Goal: Task Accomplishment & Management: Manage account settings

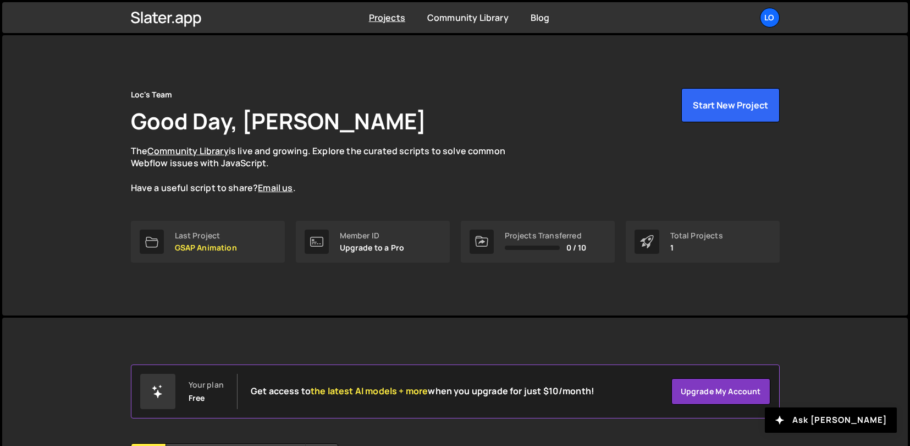
drag, startPoint x: 905, startPoint y: 90, endPoint x: 893, endPoint y: 114, distance: 27.1
click at [897, 113] on div "Loc's Team Good Day, [PERSON_NAME] The Community Library is live and growing. E…" at bounding box center [455, 300] width 910 height 534
click at [248, 243] on link "Last Project GSAP Animation" at bounding box center [208, 242] width 154 height 42
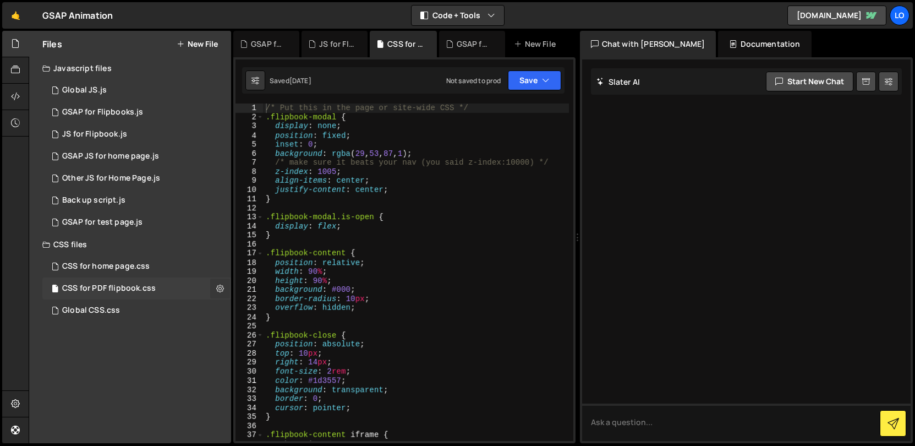
click at [219, 286] on icon at bounding box center [220, 288] width 8 height 10
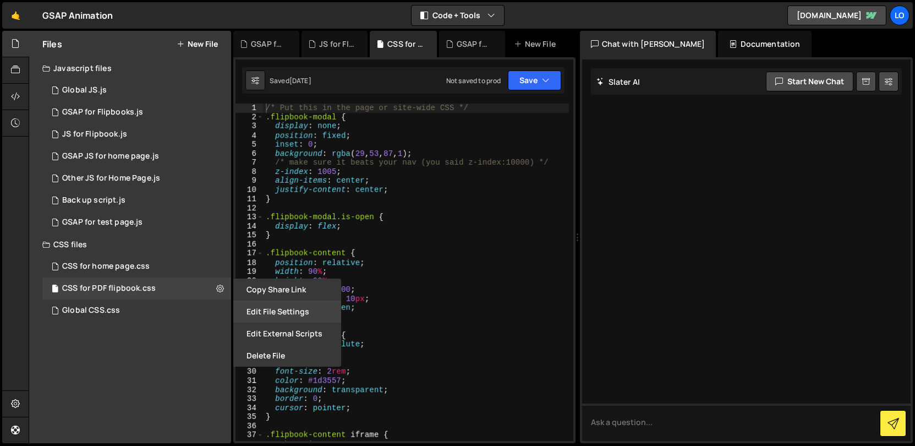
click at [284, 314] on button "Edit File Settings" at bounding box center [287, 311] width 108 height 22
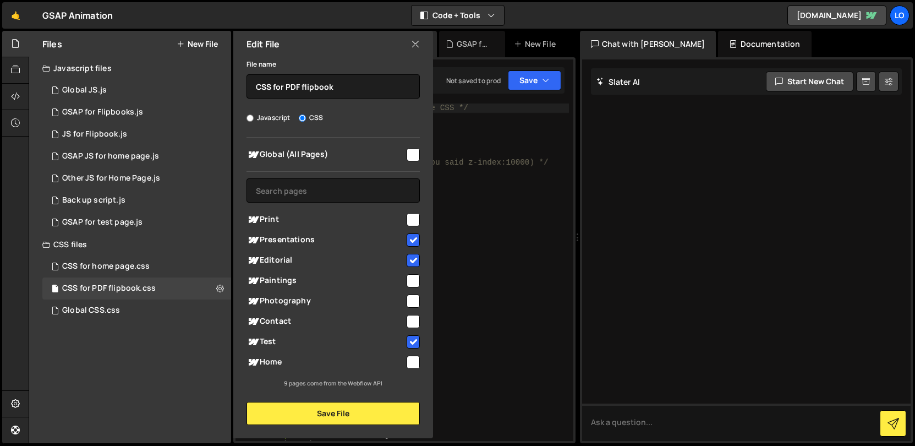
click at [411, 218] on input "checkbox" at bounding box center [412, 219] width 13 height 13
click at [325, 413] on button "Save File" at bounding box center [332, 413] width 173 height 23
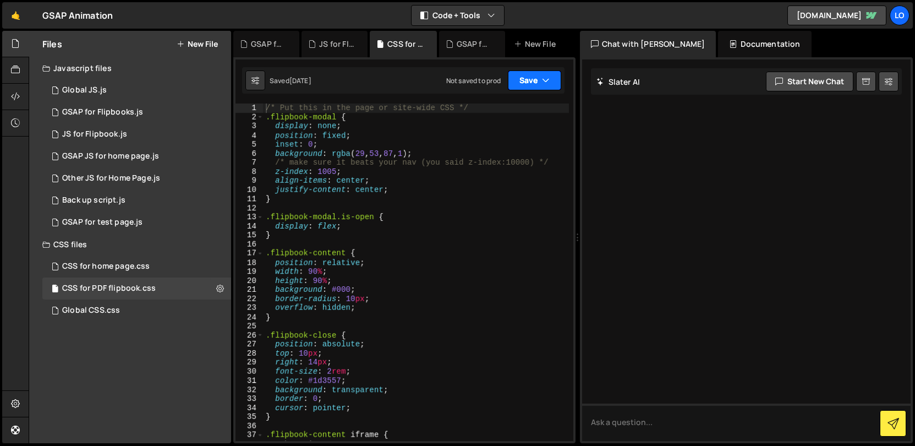
click at [526, 80] on button "Save" at bounding box center [534, 80] width 53 height 20
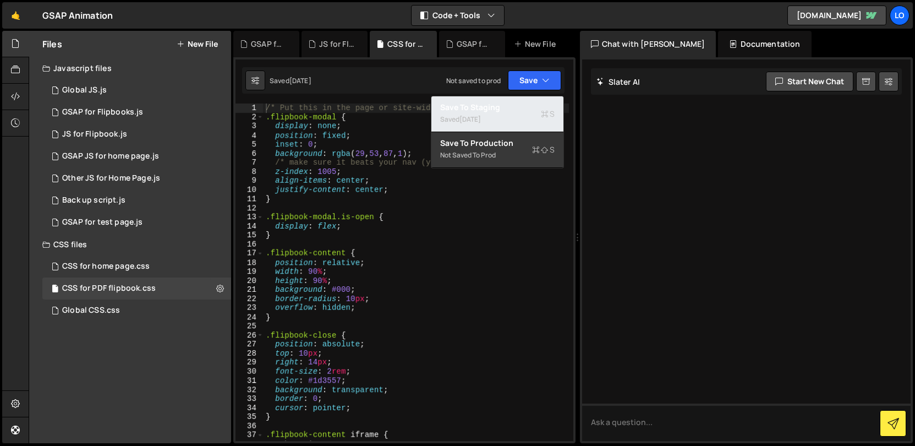
click at [509, 113] on div "Saved 6 days ago" at bounding box center [497, 119] width 114 height 13
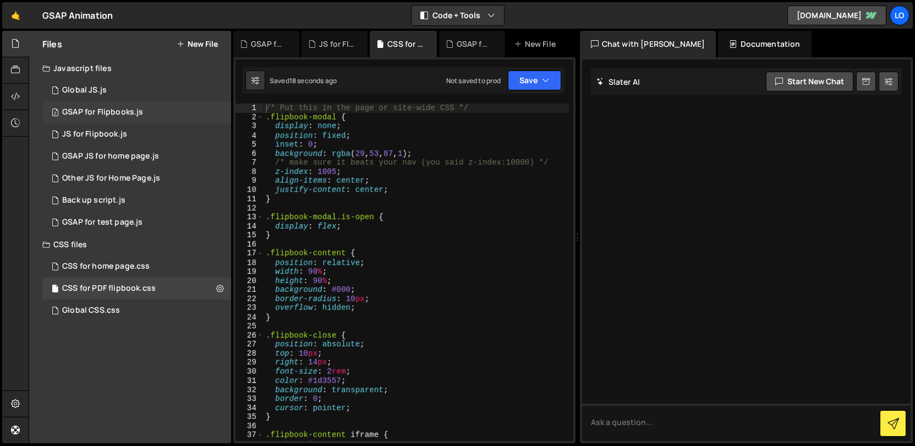
click at [136, 111] on div "GSAP for Flipbooks.js" at bounding box center [102, 112] width 81 height 10
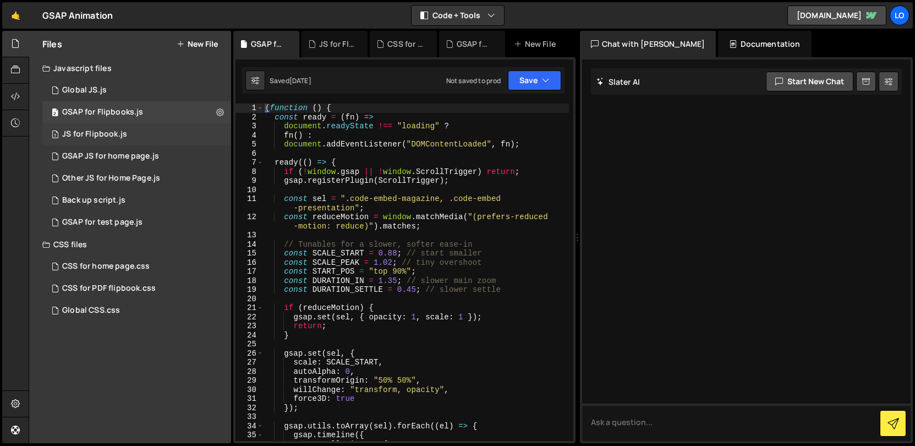
click at [151, 133] on div "3 JS for Flipbook.js 0" at bounding box center [136, 134] width 189 height 22
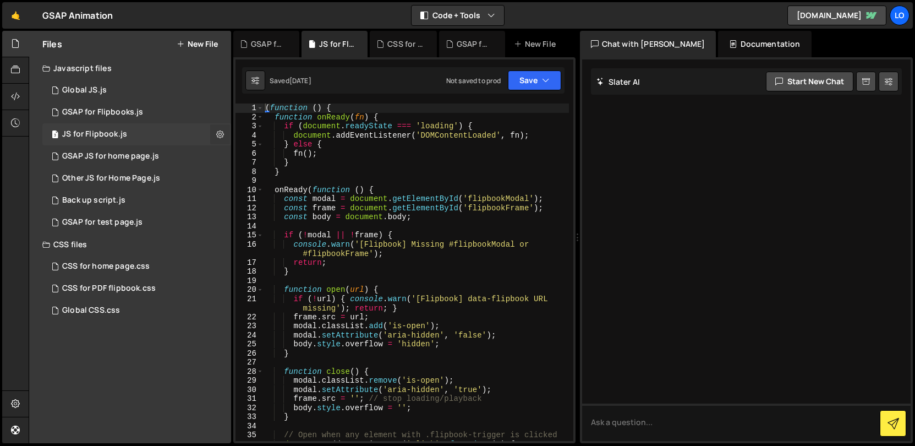
click at [220, 133] on icon at bounding box center [220, 134] width 8 height 10
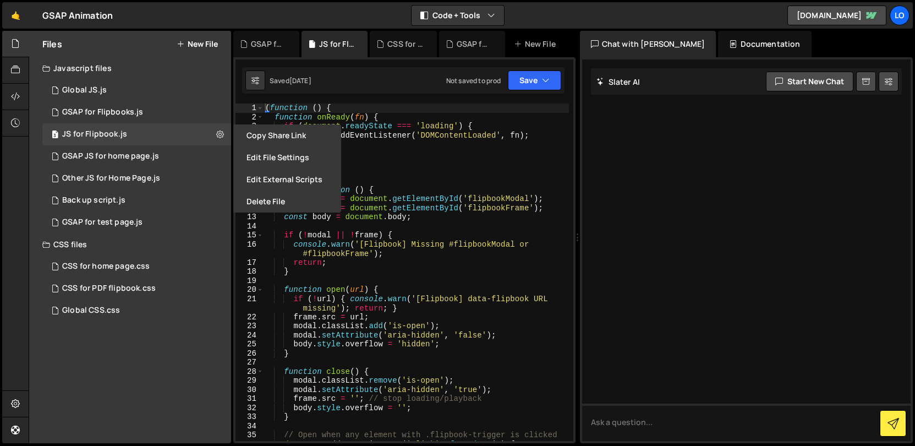
click at [290, 154] on button "Edit File Settings" at bounding box center [287, 157] width 108 height 22
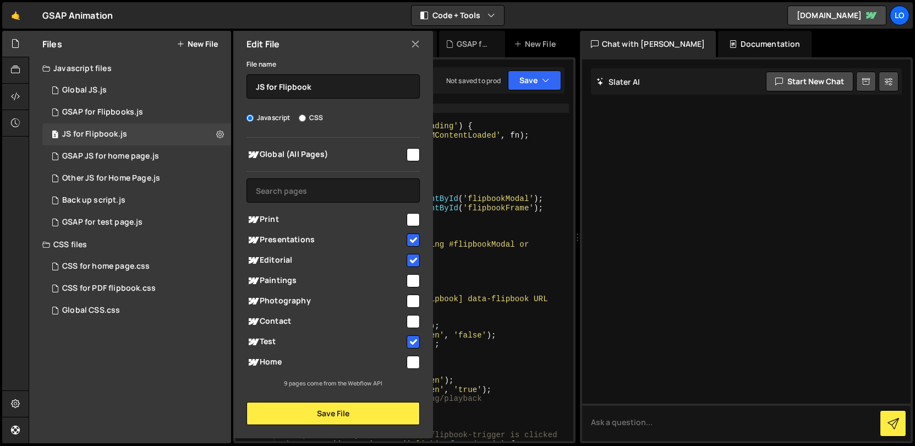
click at [415, 221] on input "checkbox" at bounding box center [412, 219] width 13 height 13
checkbox input "true"
click at [336, 415] on button "Save File" at bounding box center [332, 413] width 173 height 23
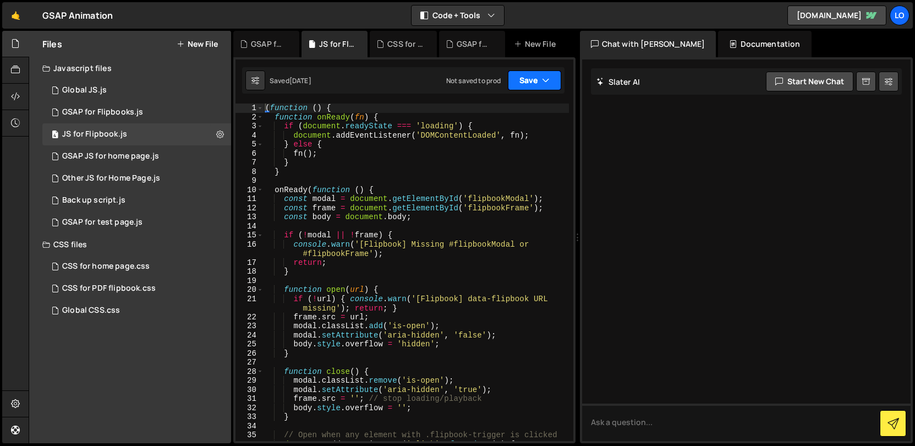
click at [529, 76] on button "Save" at bounding box center [534, 80] width 53 height 20
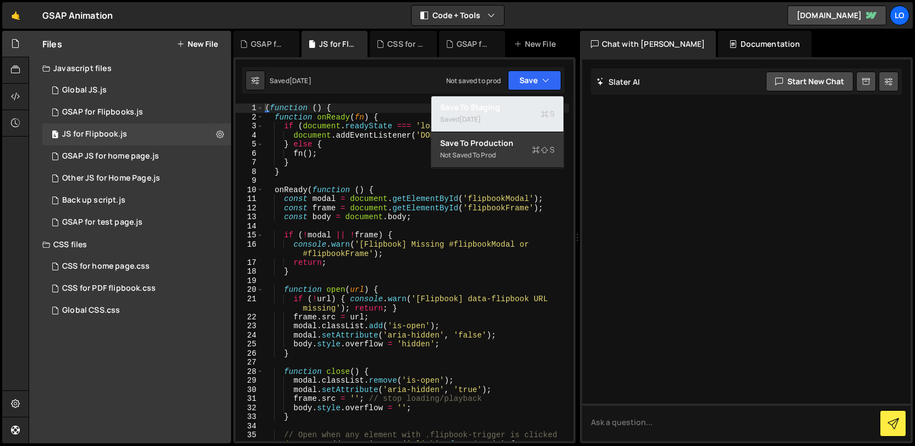
click at [514, 111] on div "Save to Staging S" at bounding box center [497, 107] width 114 height 11
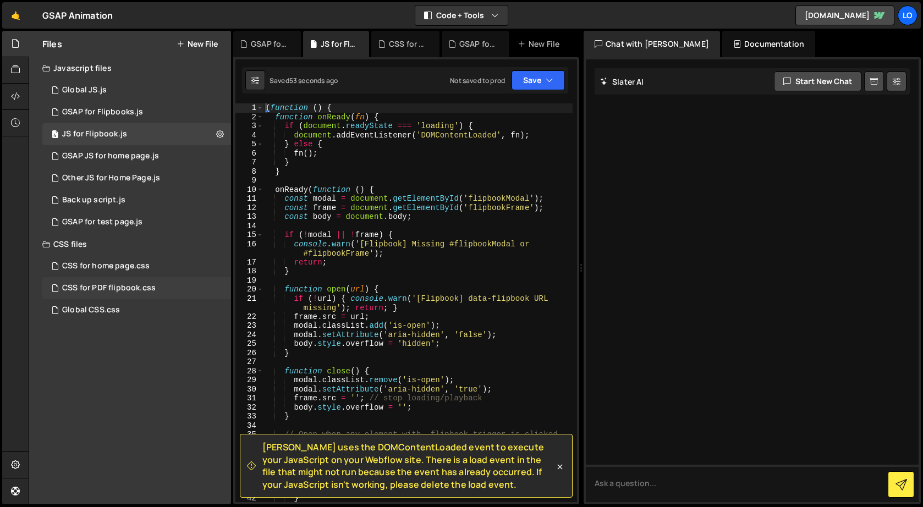
click at [221, 285] on div "CSS for PDF flipbook.css 0" at bounding box center [136, 288] width 189 height 22
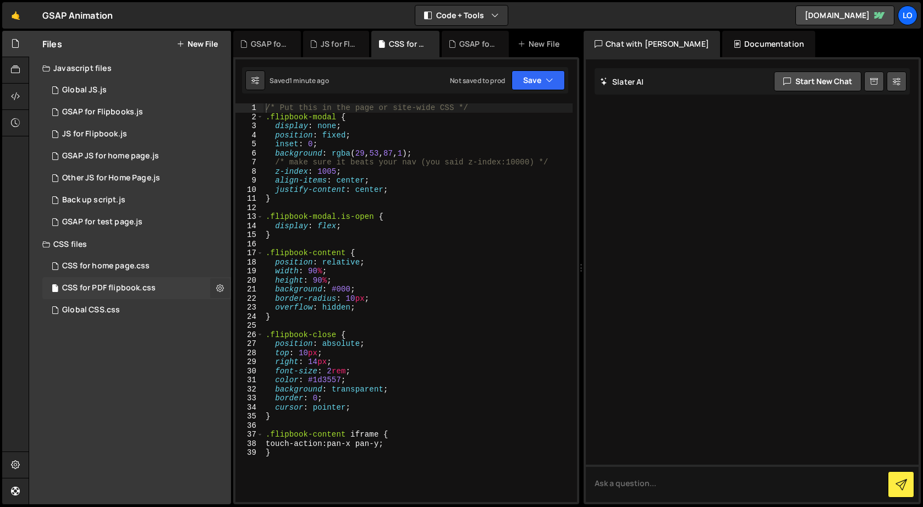
click at [220, 289] on icon at bounding box center [220, 288] width 8 height 10
type input "CSS for PDF flipbook"
radio input "false"
radio input "true"
checkbox input "true"
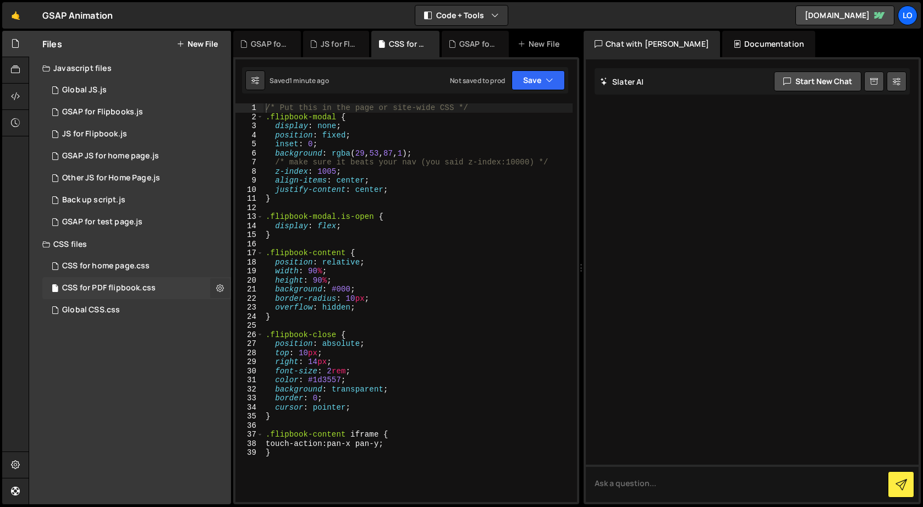
checkbox input "true"
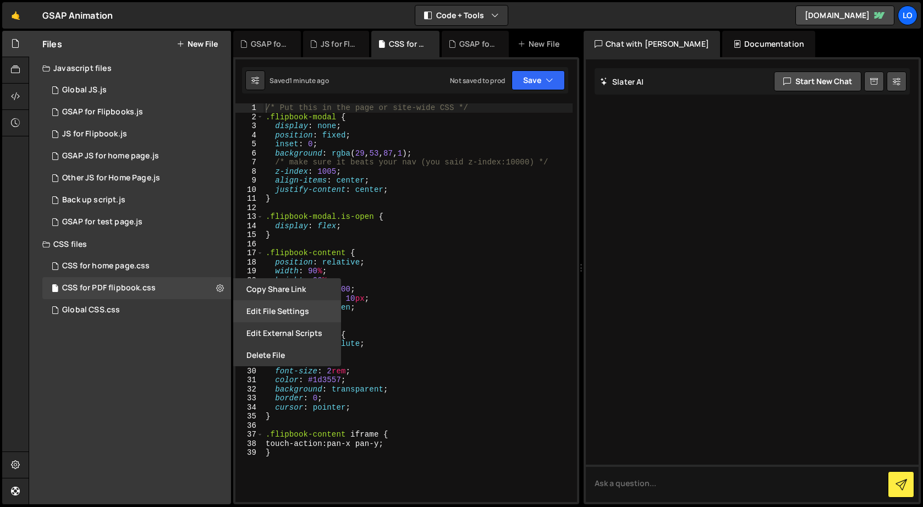
click at [294, 311] on button "Edit File Settings" at bounding box center [287, 311] width 108 height 22
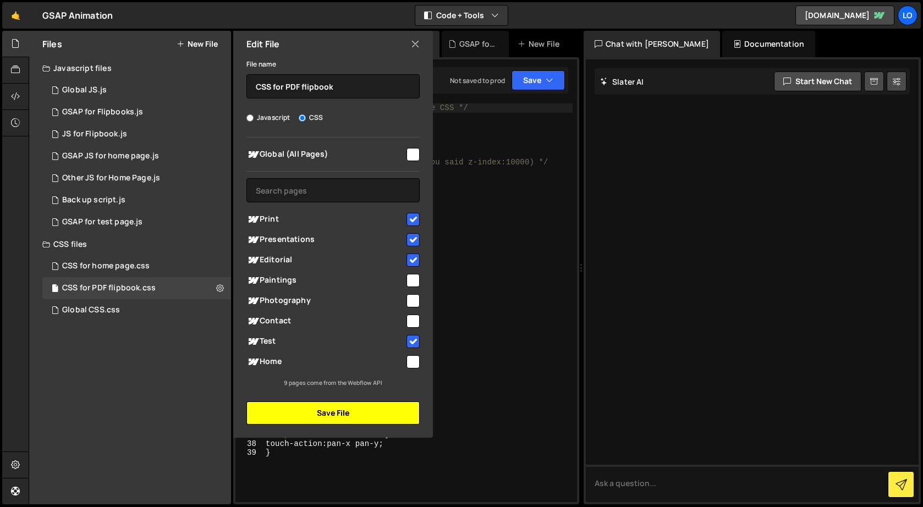
click at [344, 415] on button "Save File" at bounding box center [332, 413] width 173 height 23
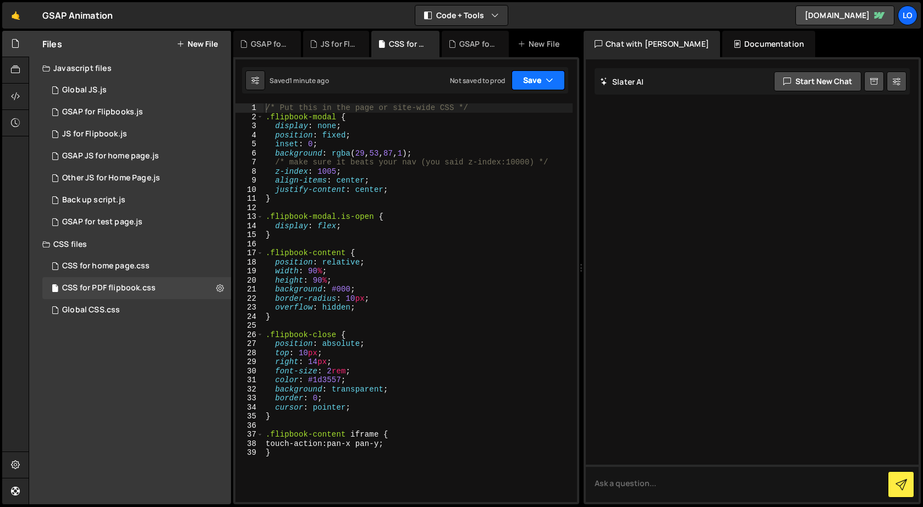
click at [532, 79] on button "Save" at bounding box center [538, 80] width 53 height 20
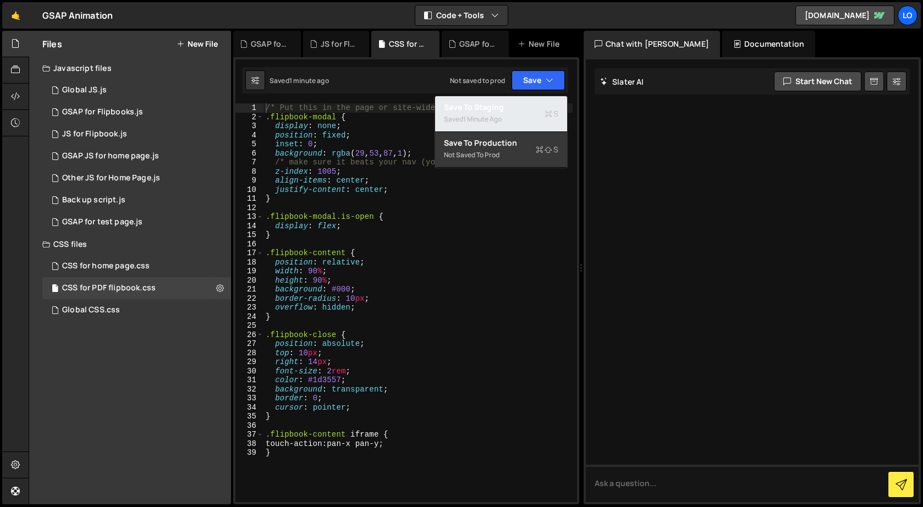
click at [517, 111] on div "Save to Staging S" at bounding box center [501, 107] width 114 height 11
